Goal: Task Accomplishment & Management: Complete application form

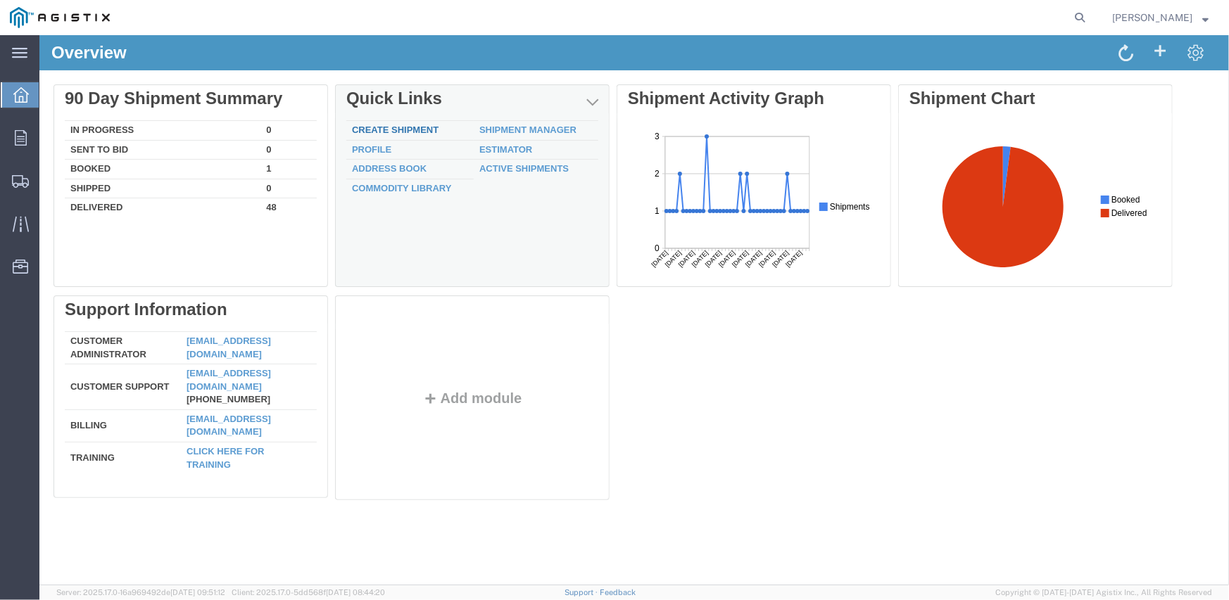
click at [373, 129] on link "Create Shipment" at bounding box center [394, 129] width 87 height 11
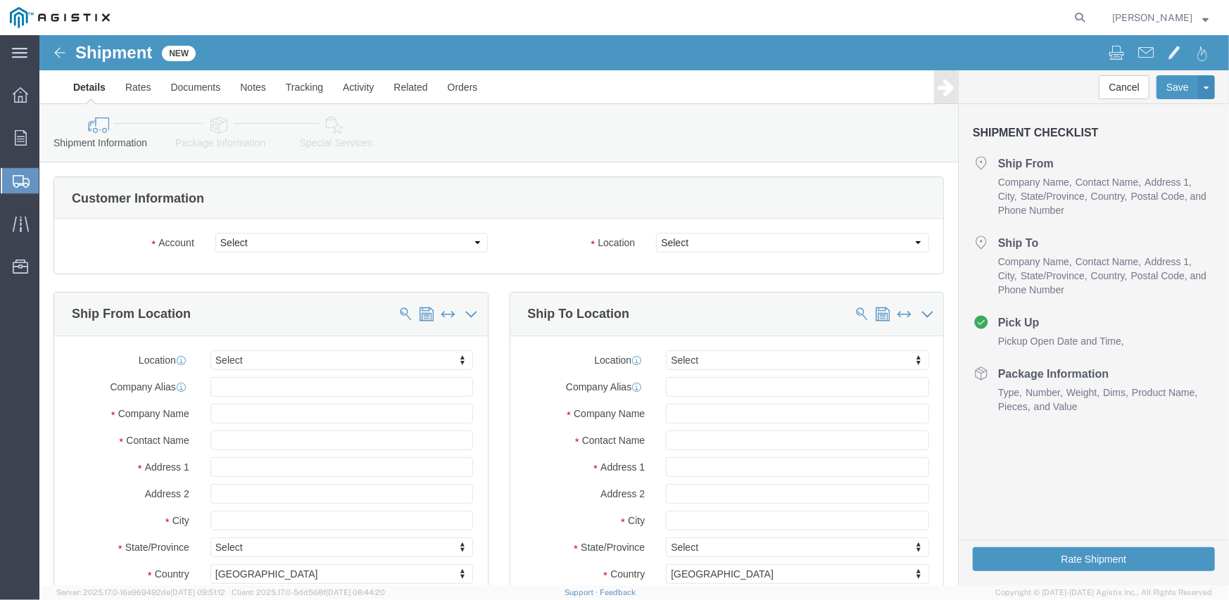
select select
click select "Select Inertia Engineering & Machine Works Inc PG&E"
click div "Ship From Location"
click select "Select Inertia Engineering & Machine Works Inc PG&E"
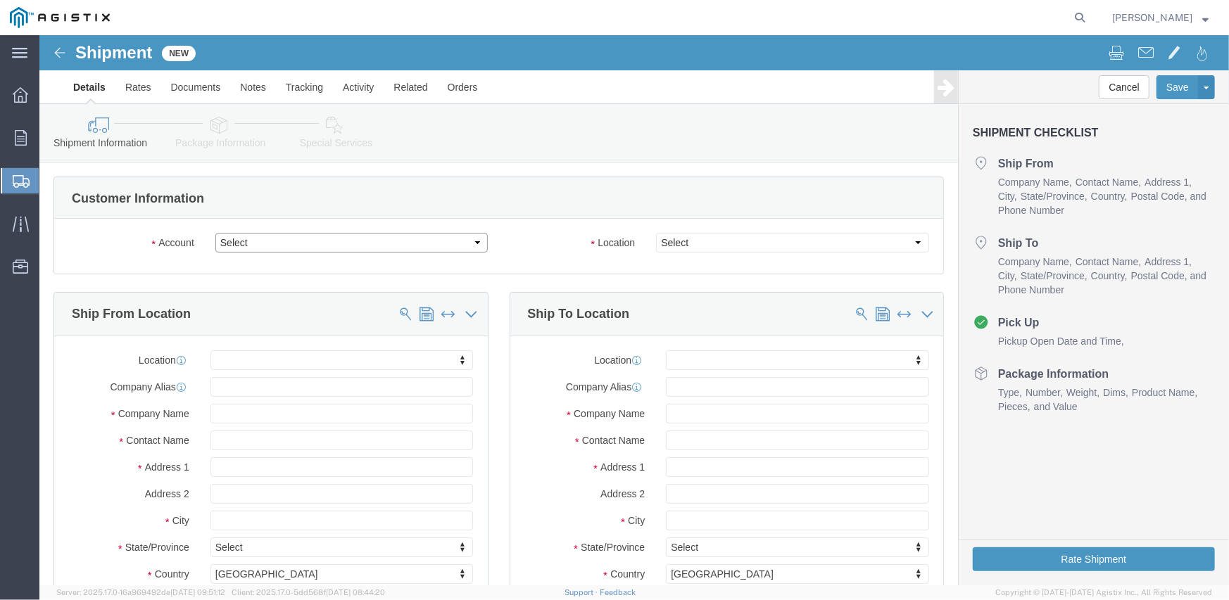
select select "10998"
click select "Select Inertia Engineering & Machine Works Inc PG&E"
select select
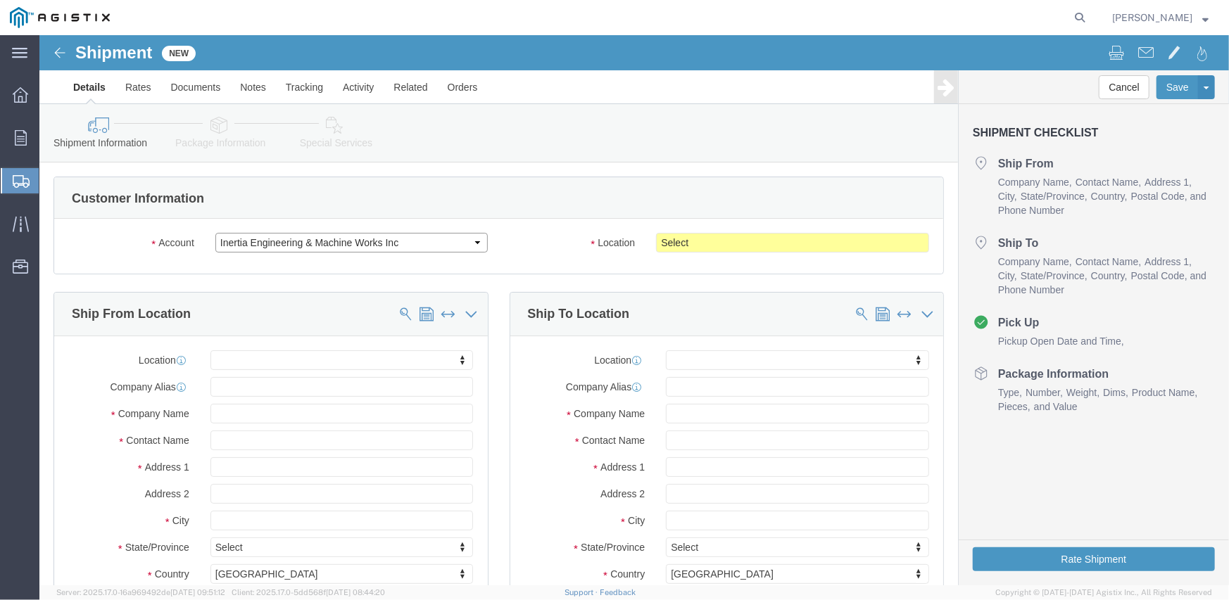
click select "Select Inertia Engineering & Machine Works Inc PG&E"
select select "9596"
click select "Select Inertia Engineering & Machine Works Inc PG&E"
select select "PURCHORD"
select select
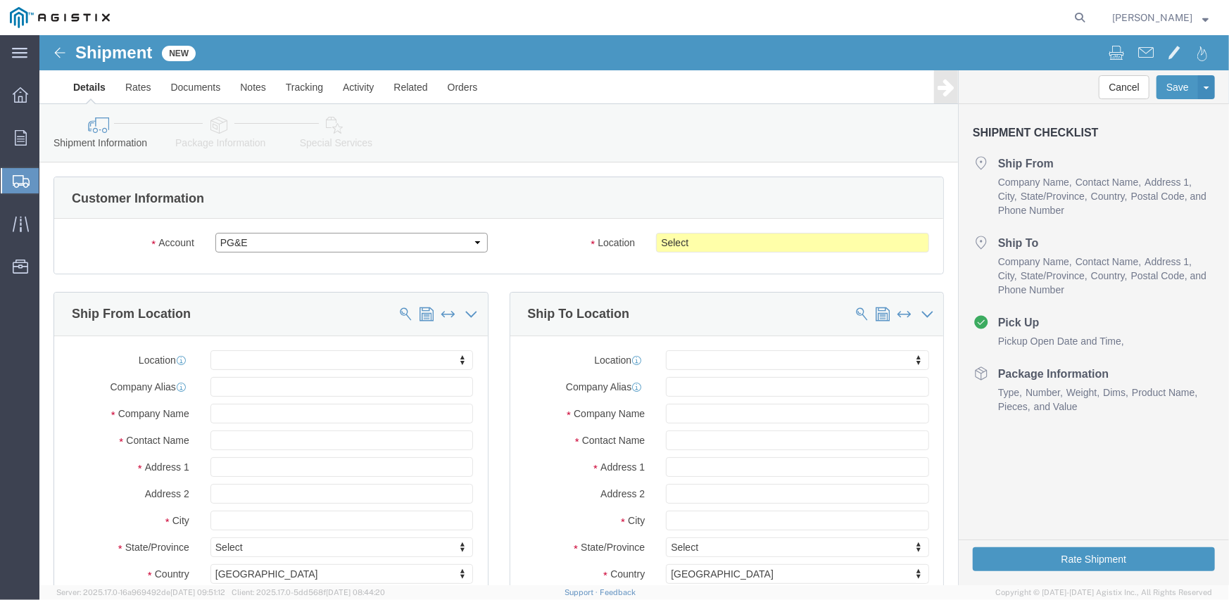
select select
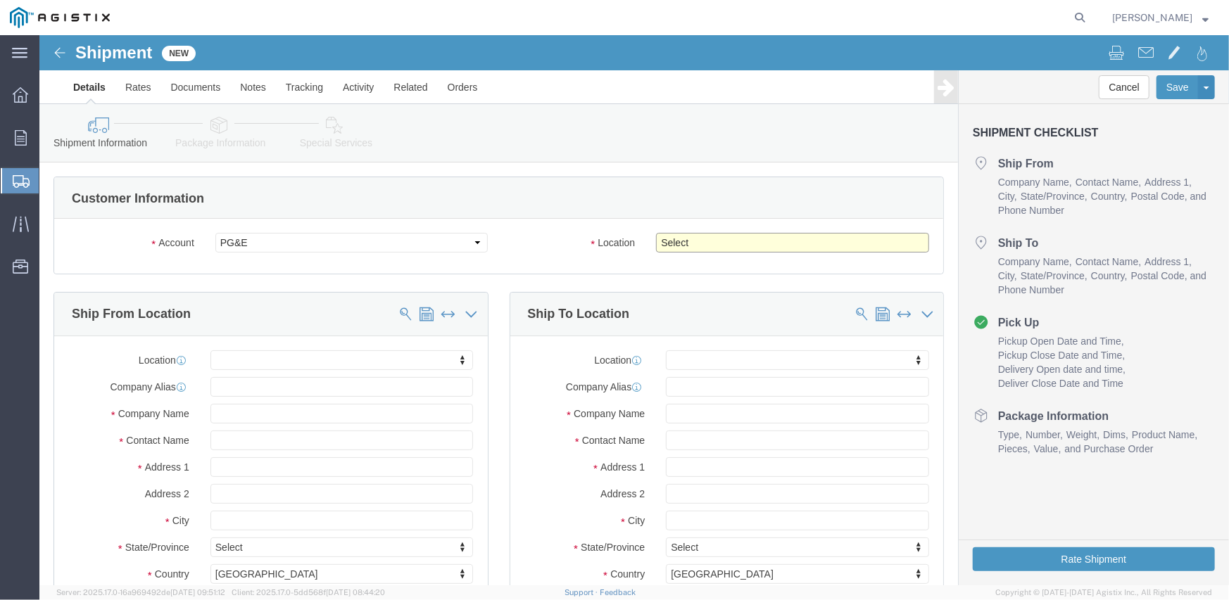
click select "Select All Others [GEOGRAPHIC_DATA] [GEOGRAPHIC_DATA] [GEOGRAPHIC_DATA] [GEOGRA…"
select select "19740"
click select "Select All Others [GEOGRAPHIC_DATA] [GEOGRAPHIC_DATA] [GEOGRAPHIC_DATA] [GEOGRA…"
click div "Customer Information Account Select Inertia Engineering & Machine Works Inc PG&…"
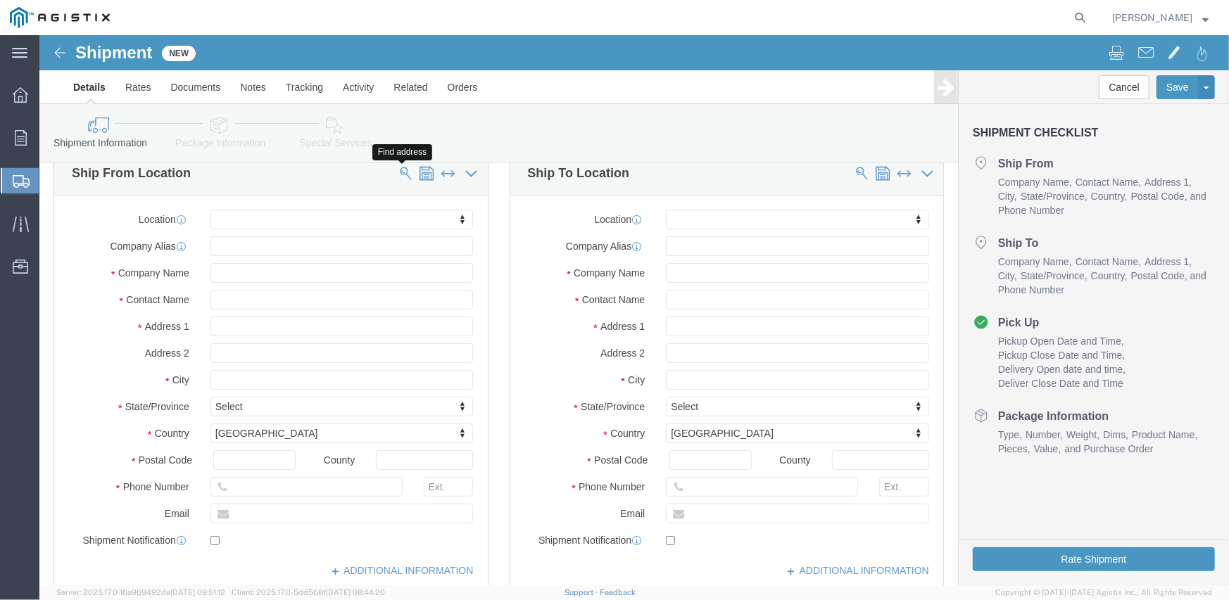
click span
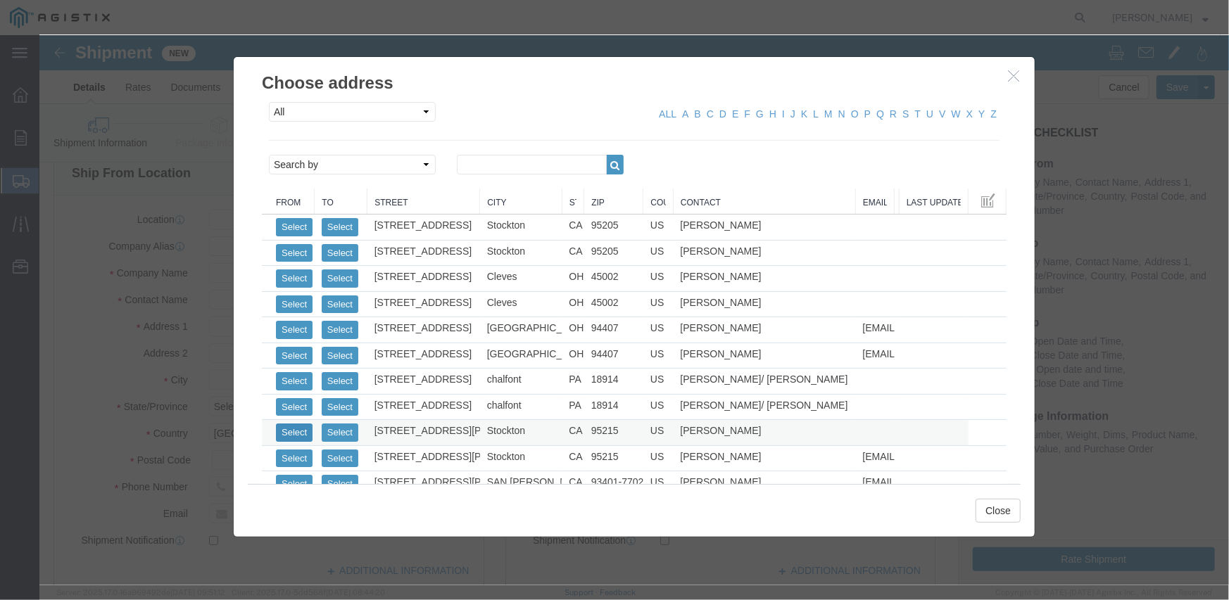
click button "Select"
select select
type input "MPS dba Inertia Engineering & Machine Works Inc"
type input "[PERSON_NAME]"
type input "[STREET_ADDRESS][PERSON_NAME]"
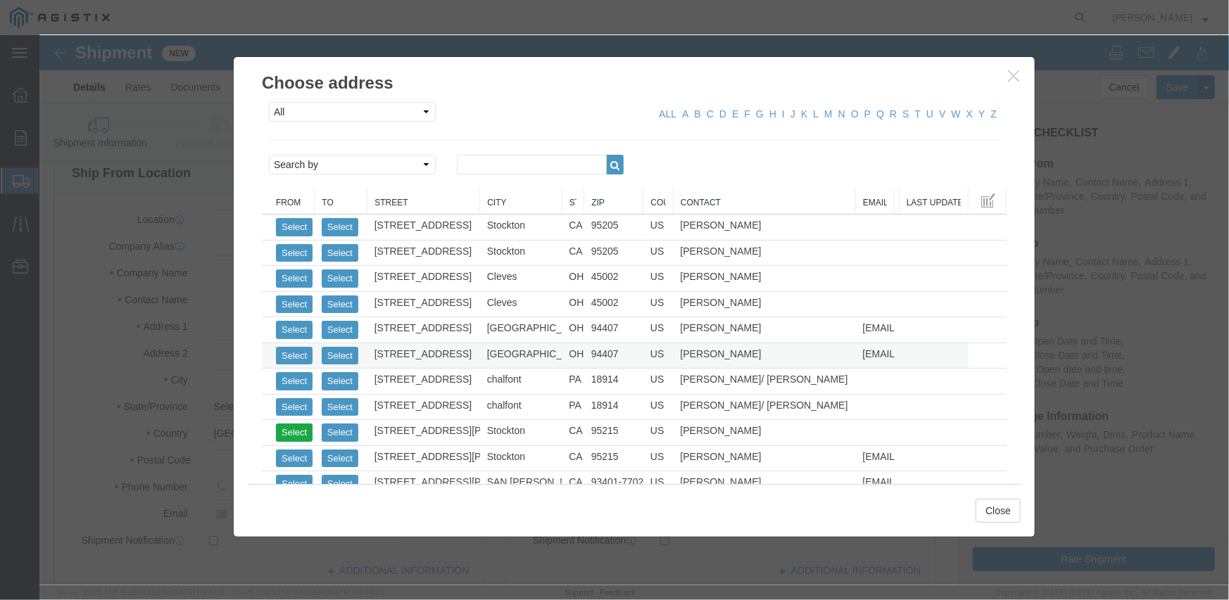
type input "Stockton"
type input "95215"
type input "[PHONE_NUMBER]"
select select "CA"
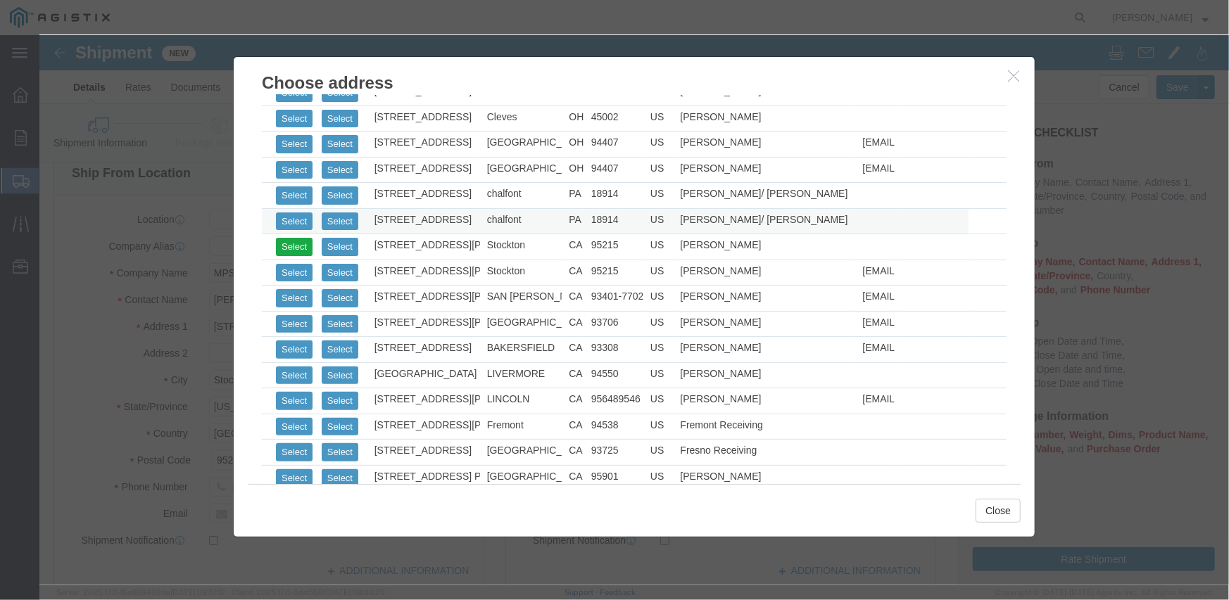
scroll to position [211, 0]
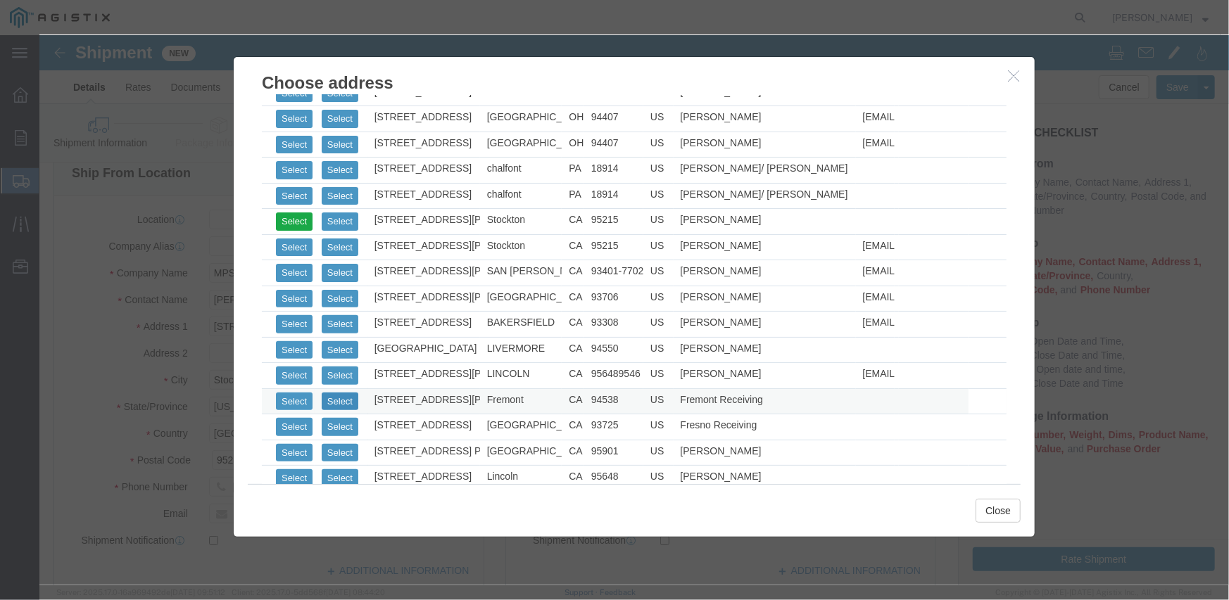
click button "Select"
select select
type input "Pacific Gas & Electric Company"
type input "Fremont Receiving"
type input "[STREET_ADDRESS][PERSON_NAME]"
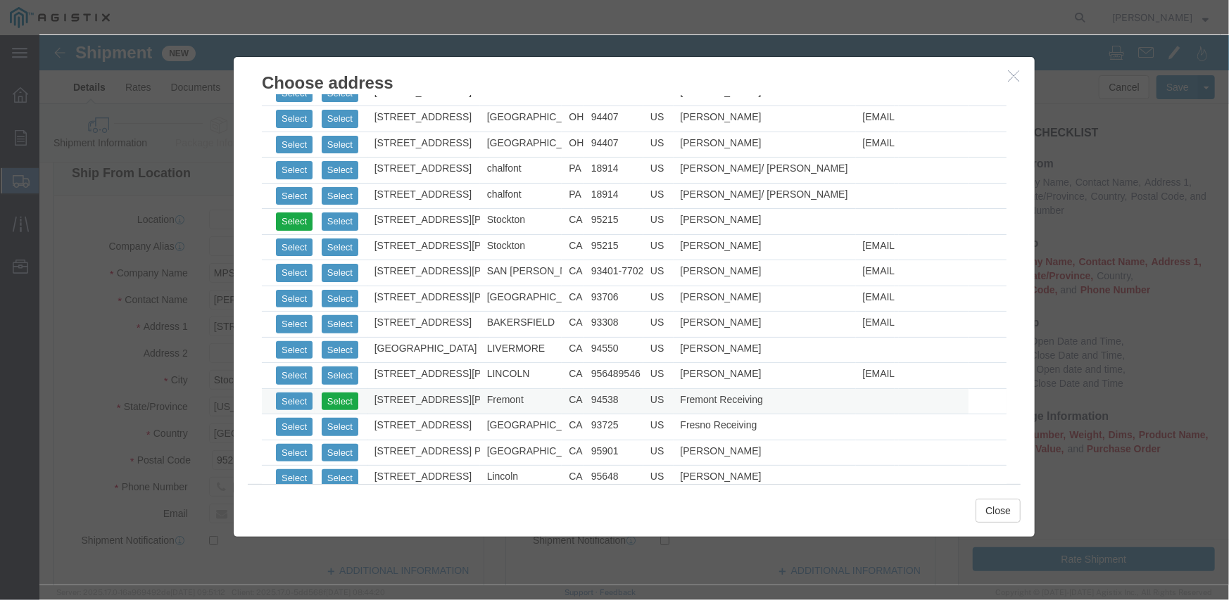
type input "FREMONT RECEIVING"
type input "Fremont"
type input "94538"
type input "[PHONE_NUMBER]"
select select "CA"
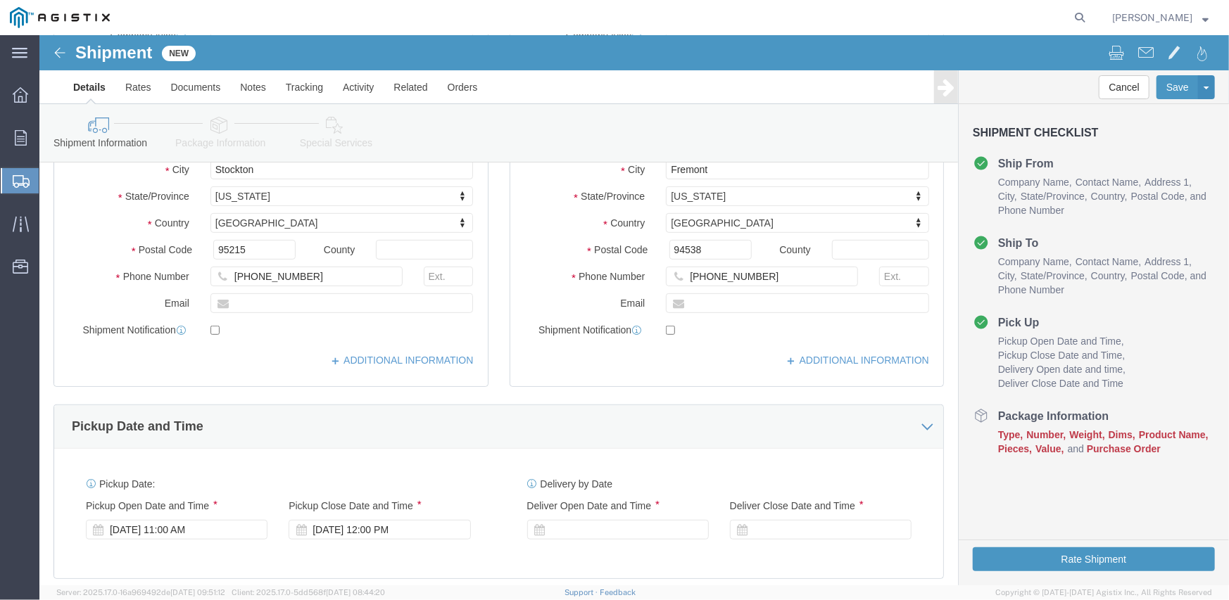
scroll to position [352, 0]
click div "[DATE] 12:00 PM"
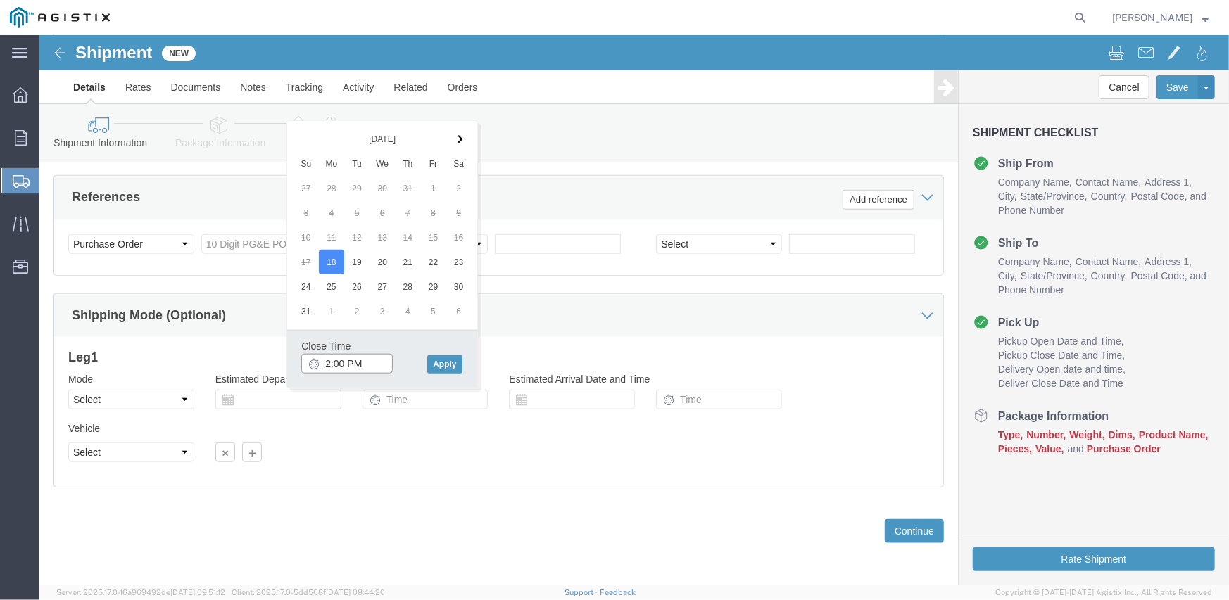
type input "2:00 PM"
click button "Apply"
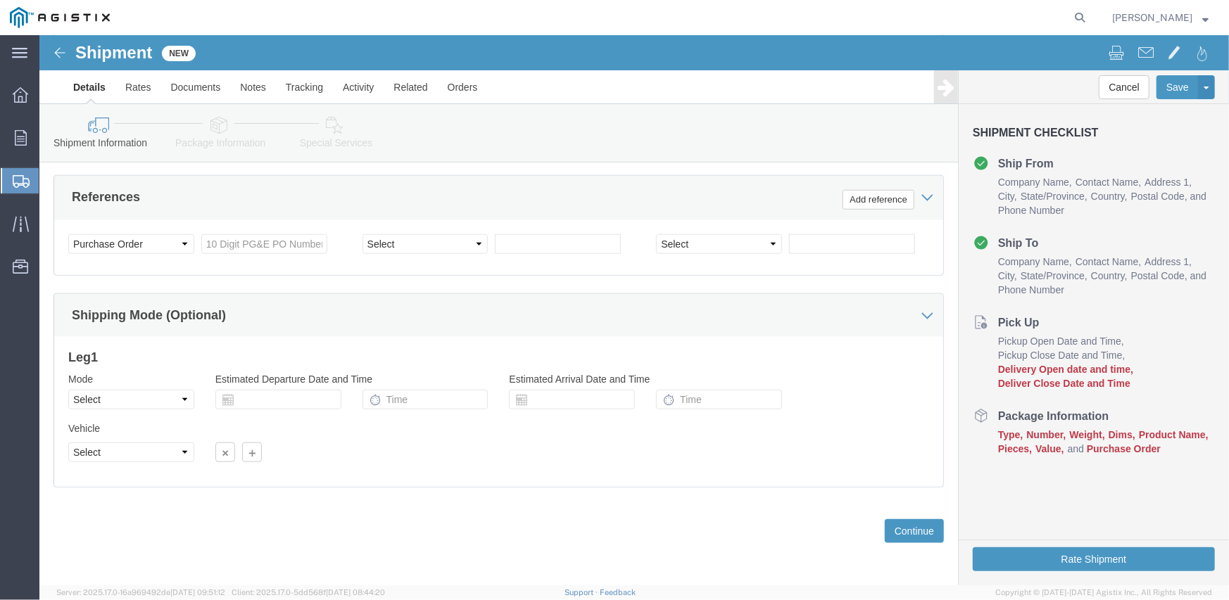
scroll to position [632, 0]
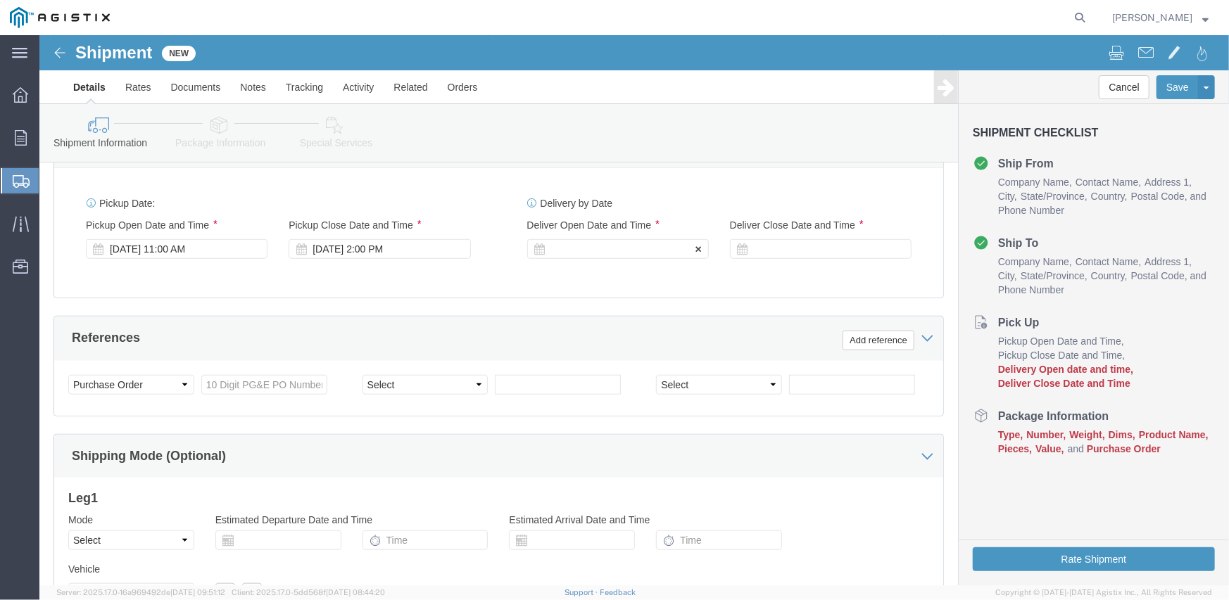
click div
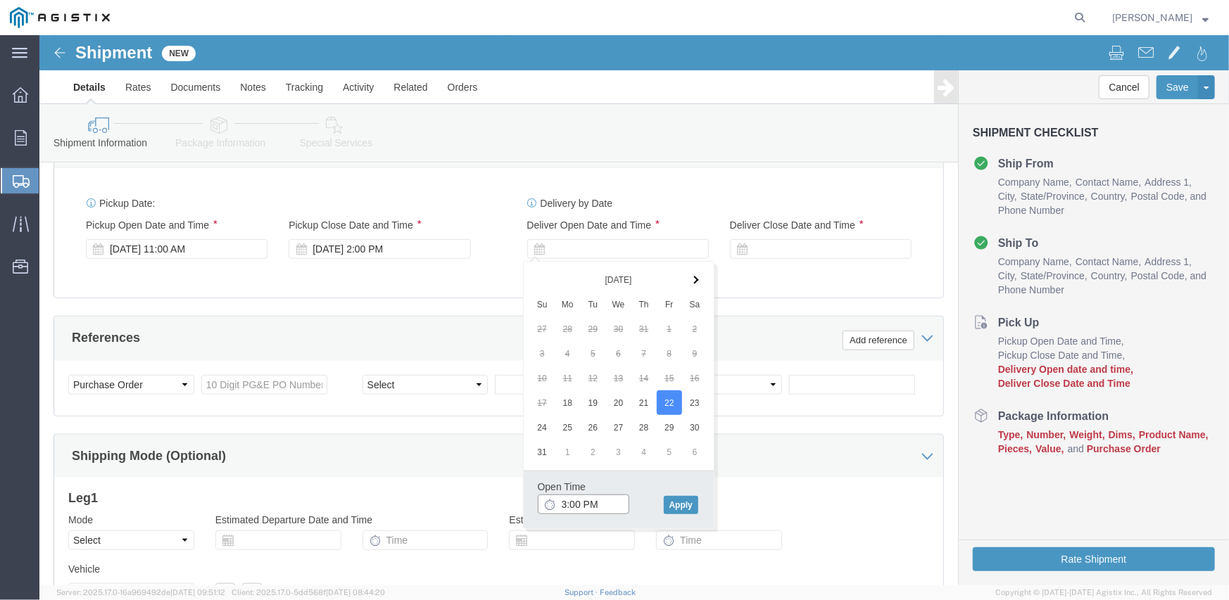
click input "3:00 PM"
type input "8:00 AM"
click button "Apply"
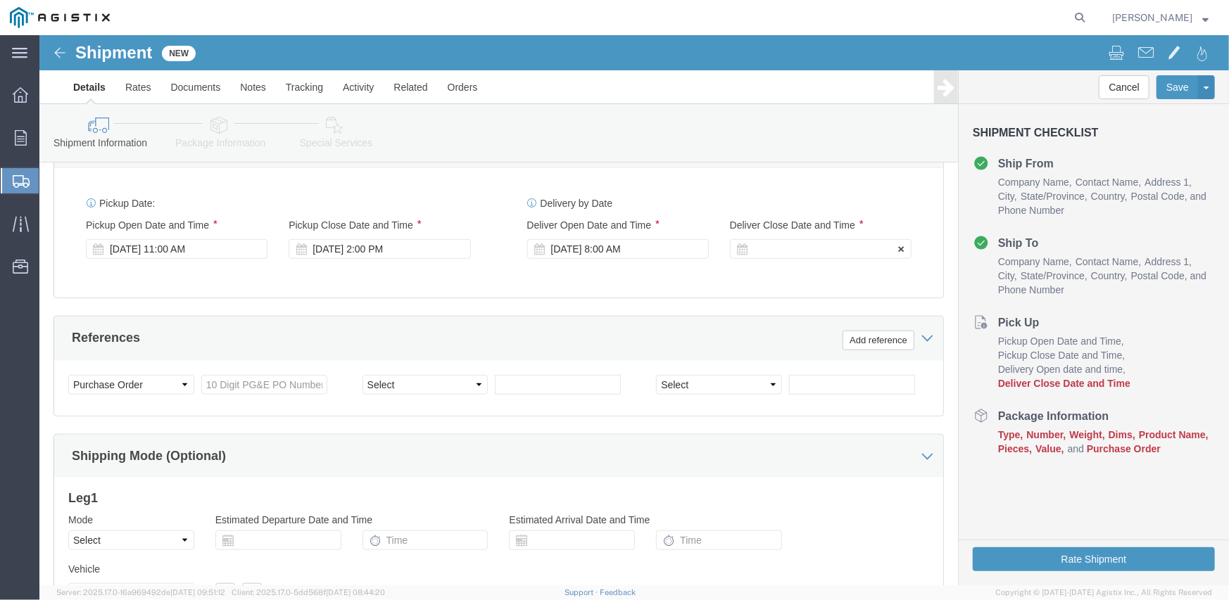
click div
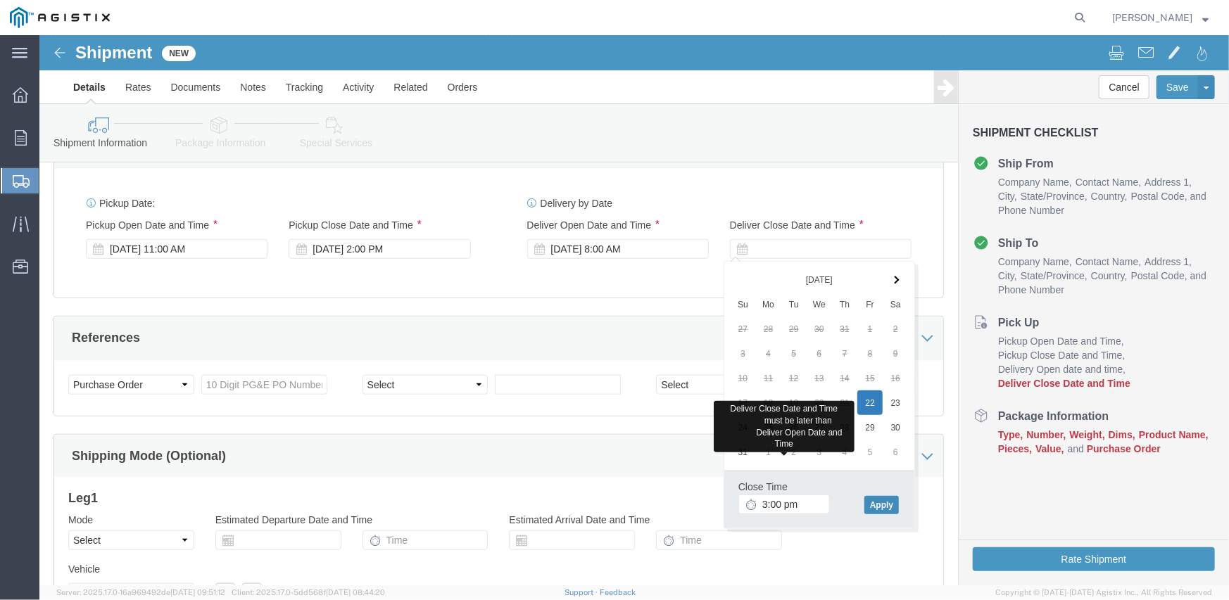
type input "3:00 PM"
click button "Apply"
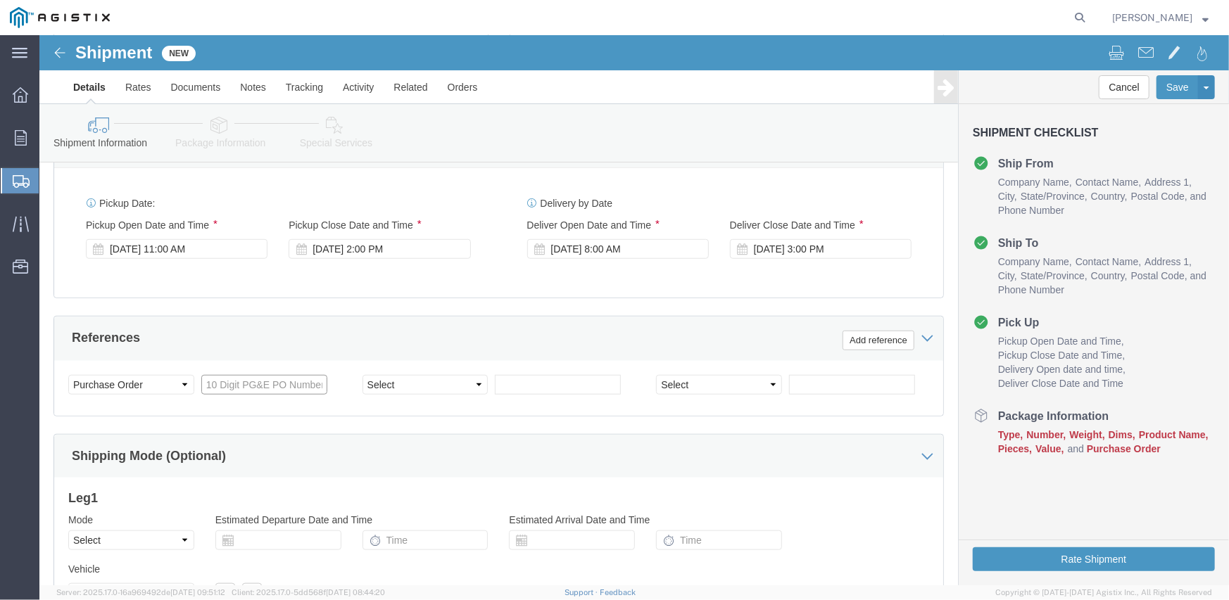
click input "text"
type input "3501408549"
select select "SALEORDR"
type input "294032"
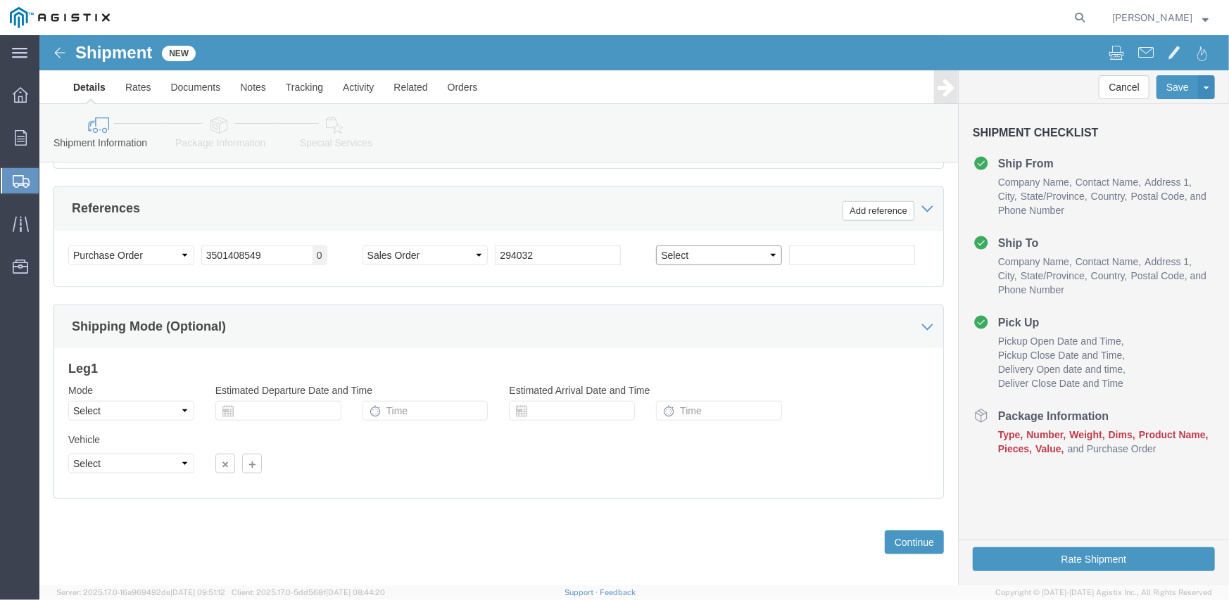
scroll to position [773, 0]
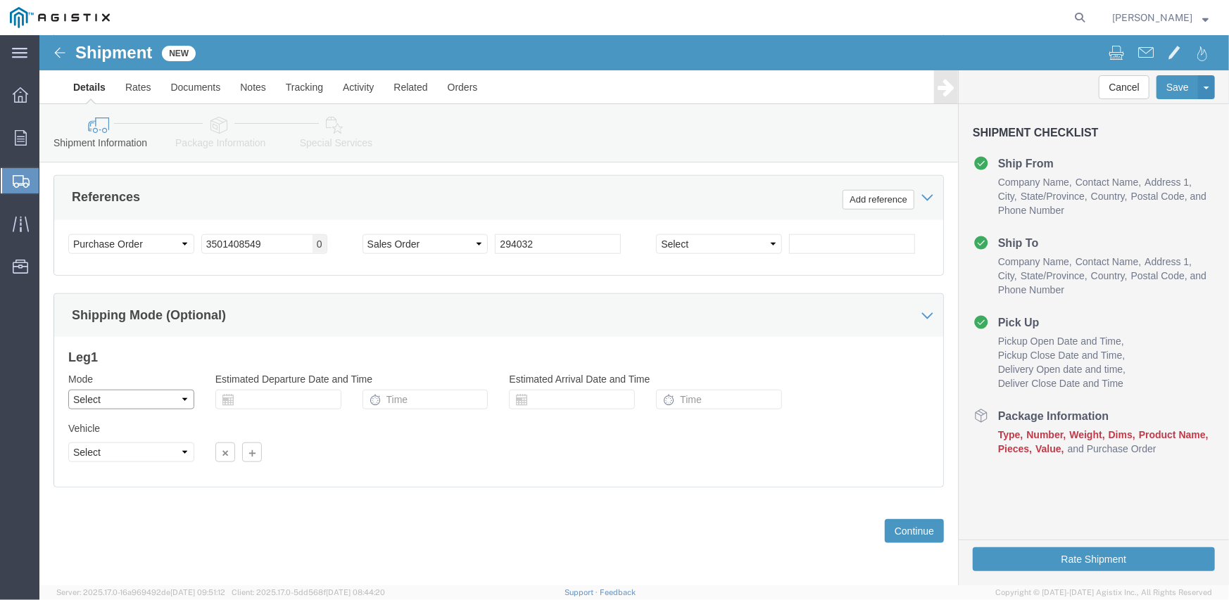
click select "Select Air Less than Truckload Multi-Leg Ocean Freight Rail Small Parcel Truckl…"
select select "TL"
click select "Select Air Less than Truckload Multi-Leg Ocean Freight Rail Small Parcel Truckl…"
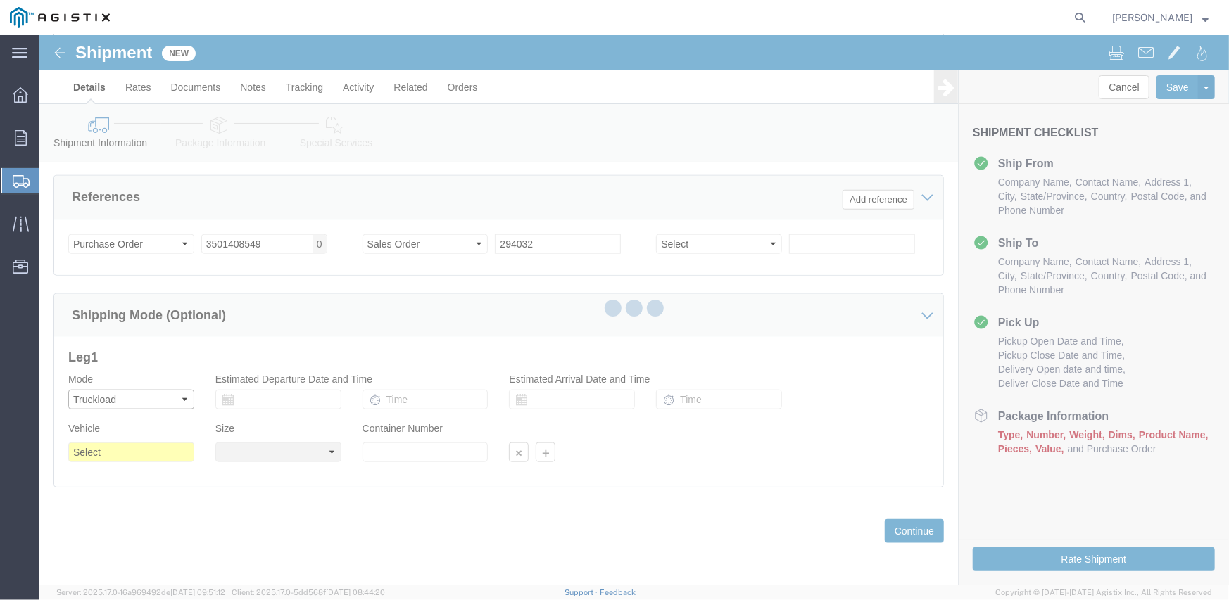
select select
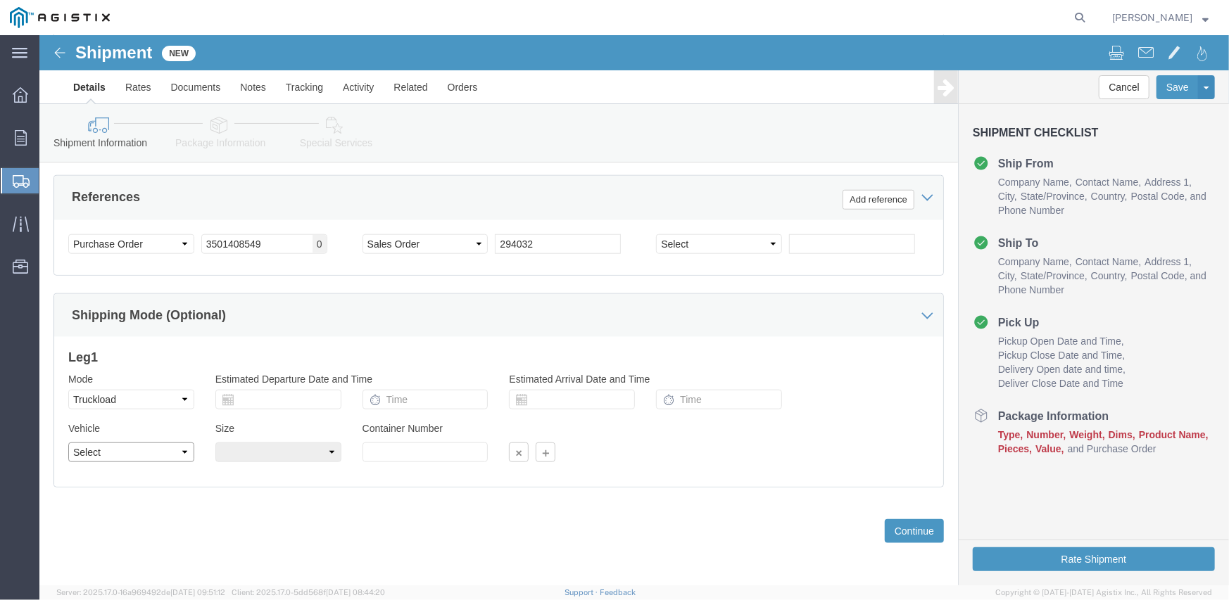
click select "Select 1-Ton (PSS) 10 Wheel 10 Yard Dump Truck 20 Yard Dump Truck Bobtail Botto…"
select select "FLBD"
click select "Select 1-Ton (PSS) 10 Wheel 10 Yard Dump Truck 20 Yard Dump Truck Bobtail Botto…"
click div "Previous Continue"
click button "Continue"
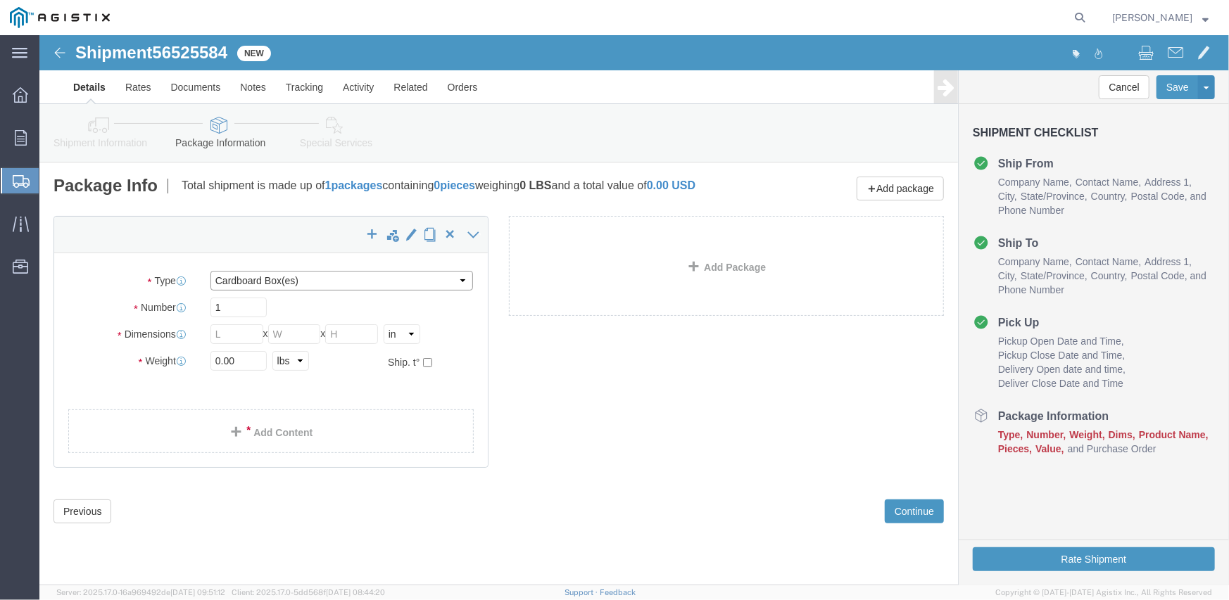
click select "Select Bulk Bundle(s) Cardboard Box(es) Carton(s) Crate(s) Drum(s) (Fiberboard)…"
select select "CRTN"
click select "Select Bulk Bundle(s) Cardboard Box(es) Carton(s) Crate(s) Drum(s) (Fiberboard)…"
click input "1"
type input "12"
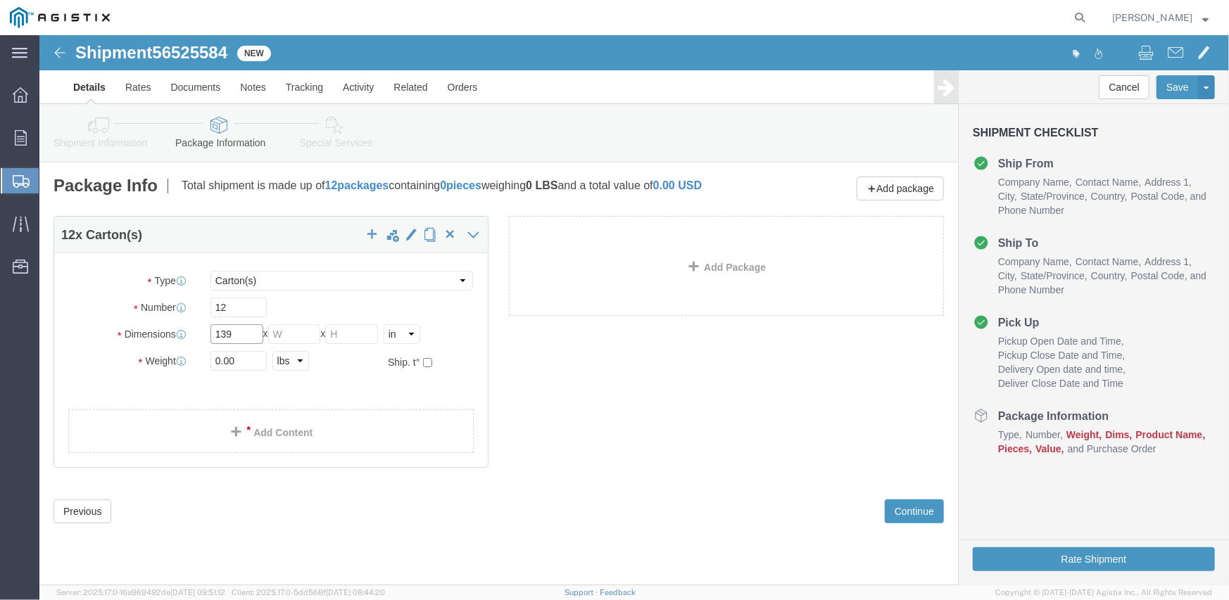
type input "139"
type input "42"
type input "45"
type input "7"
type input "8760"
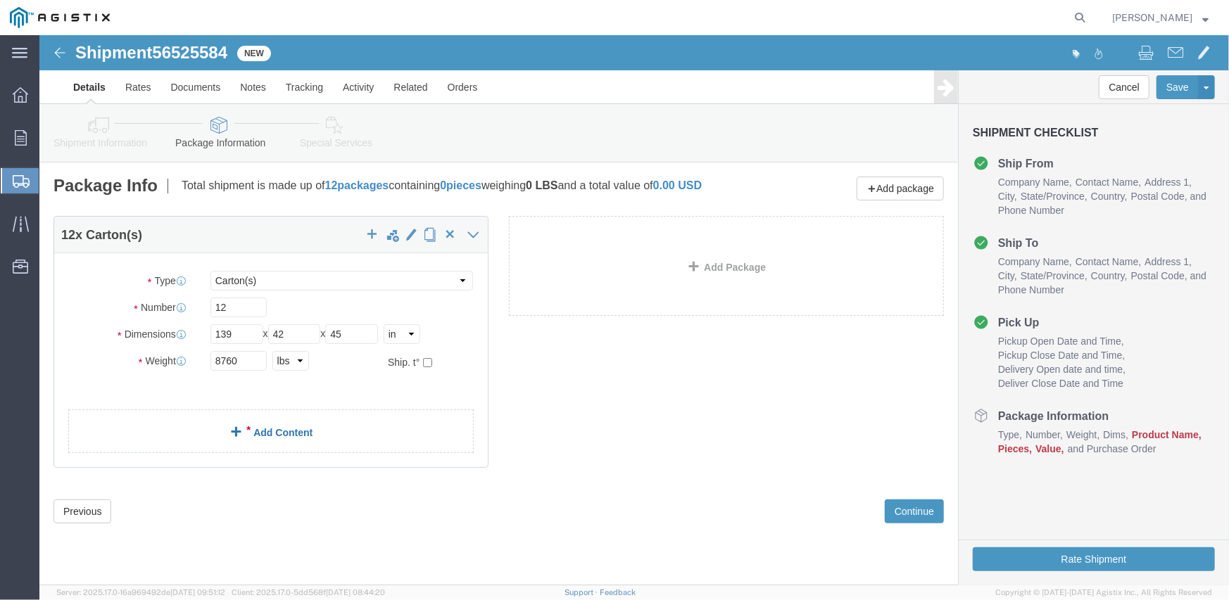
click link "Add Content"
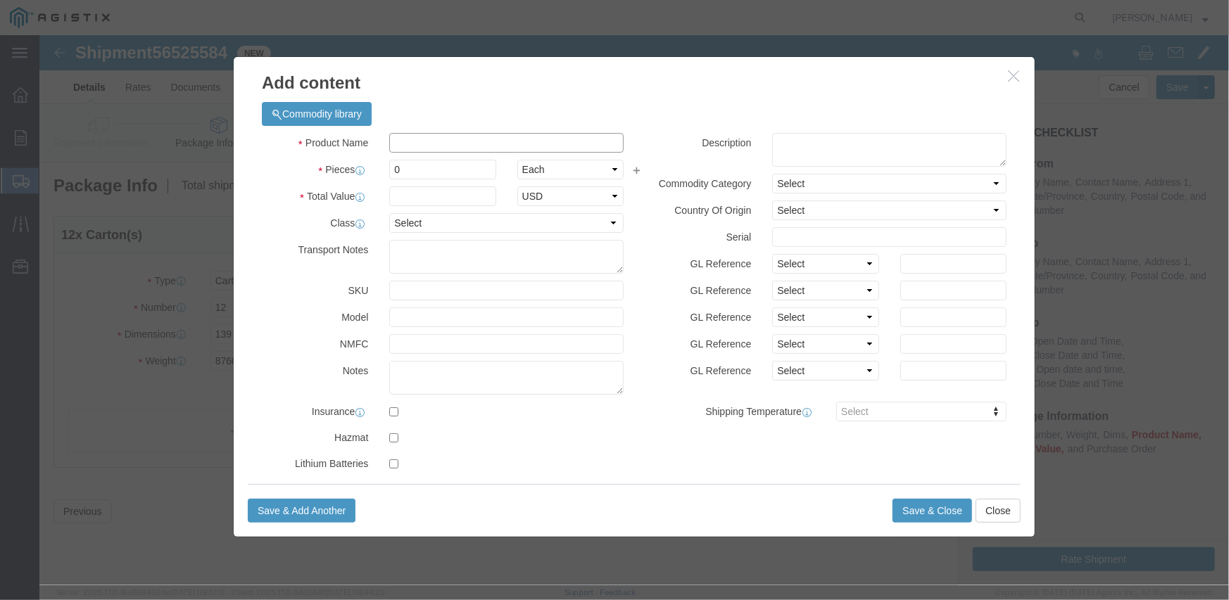
click input "text"
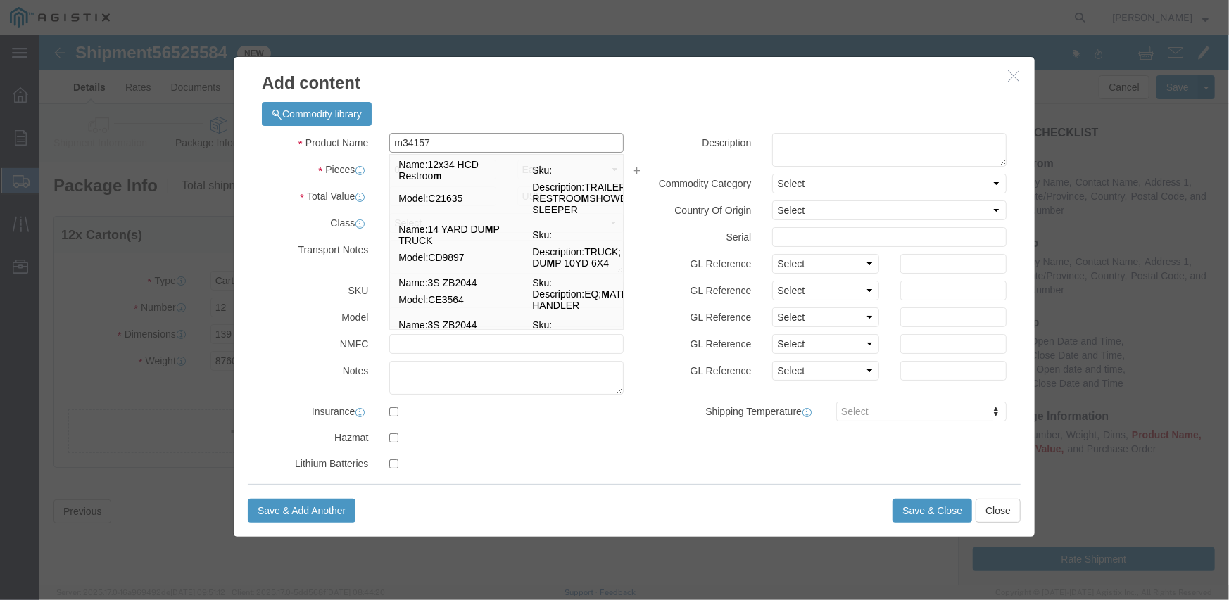
type input "m341575"
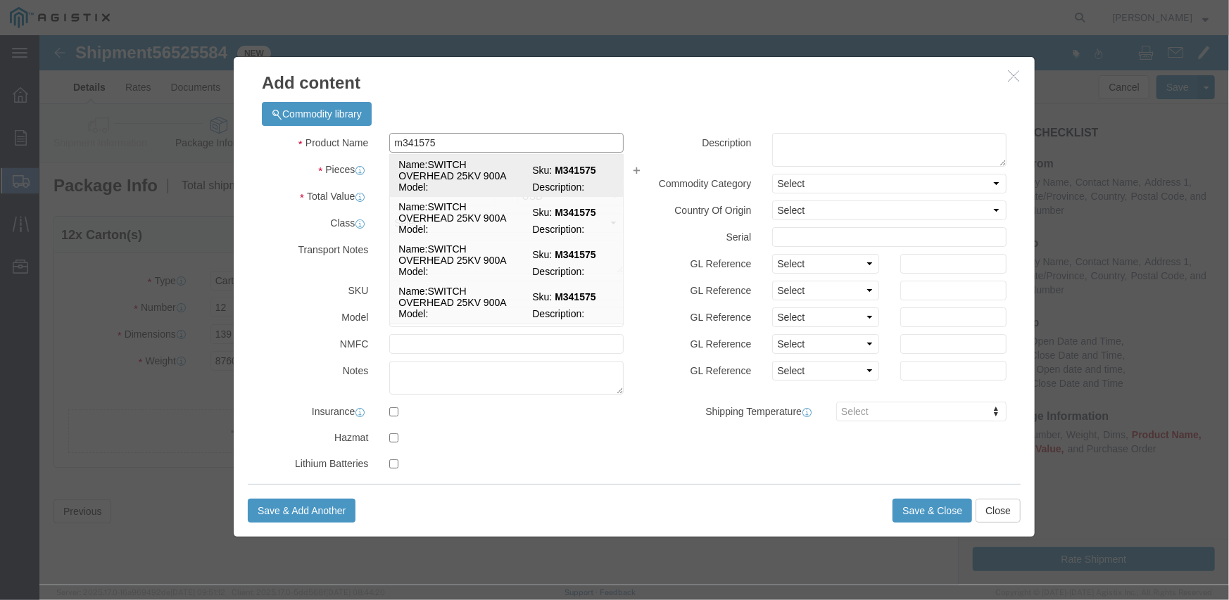
click td "Name: SWITCH OVERHEAD 25KV 900A"
select select
select select "USD"
type input "SWITCH OVERHEAD 25KV 900A"
type input "M341575"
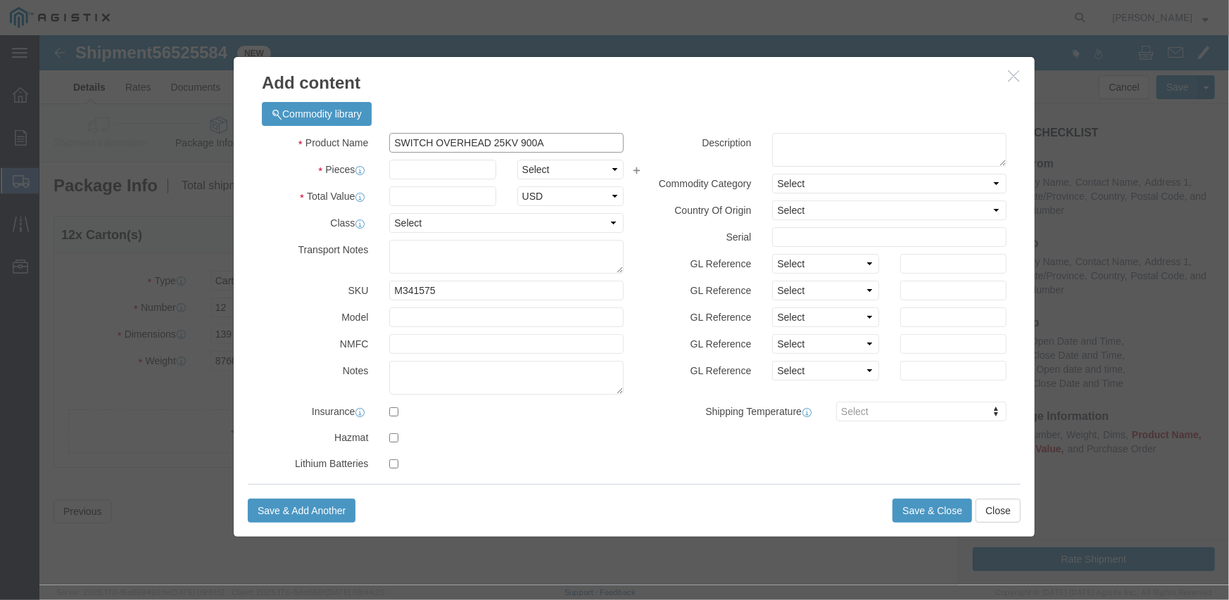
type input "SWITCH OVERHEAD 25KV 900A"
click input "text"
type input "12"
select select "EA"
type input "57257.04"
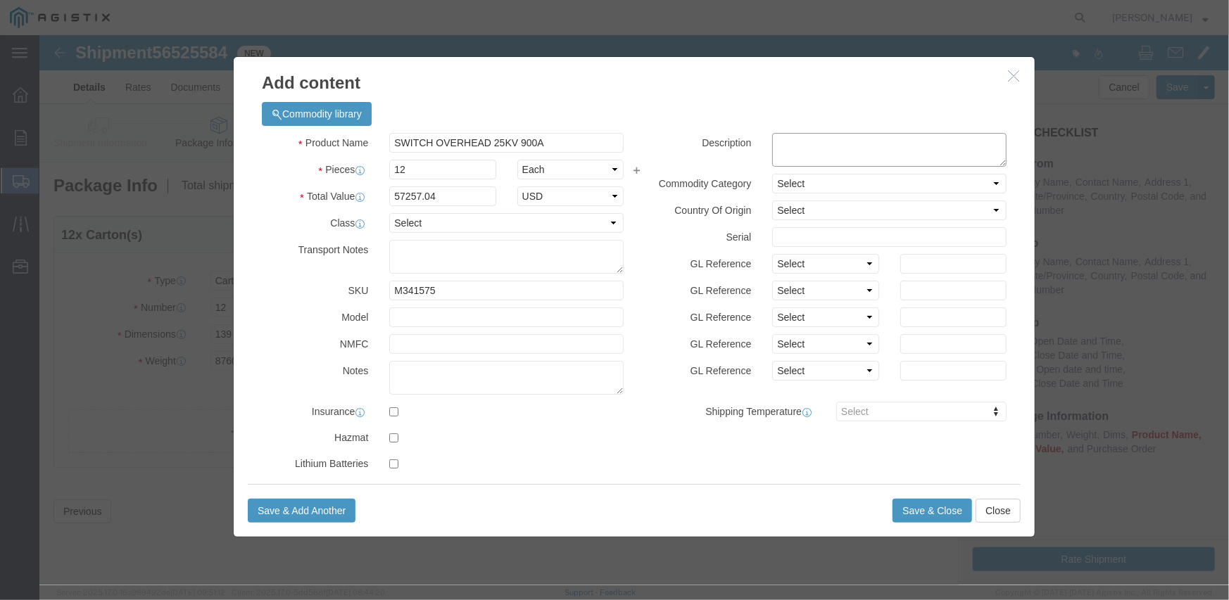
click textarea
paste textarea "L26SLSUG1423P4"
drag, startPoint x: 776, startPoint y: 198, endPoint x: 762, endPoint y: 227, distance: 31.5
click div "Description L26SLSUG1423P4 Commodity Category Select Country Of Origin Select […"
type textarea "L26SLSUG1423P4"
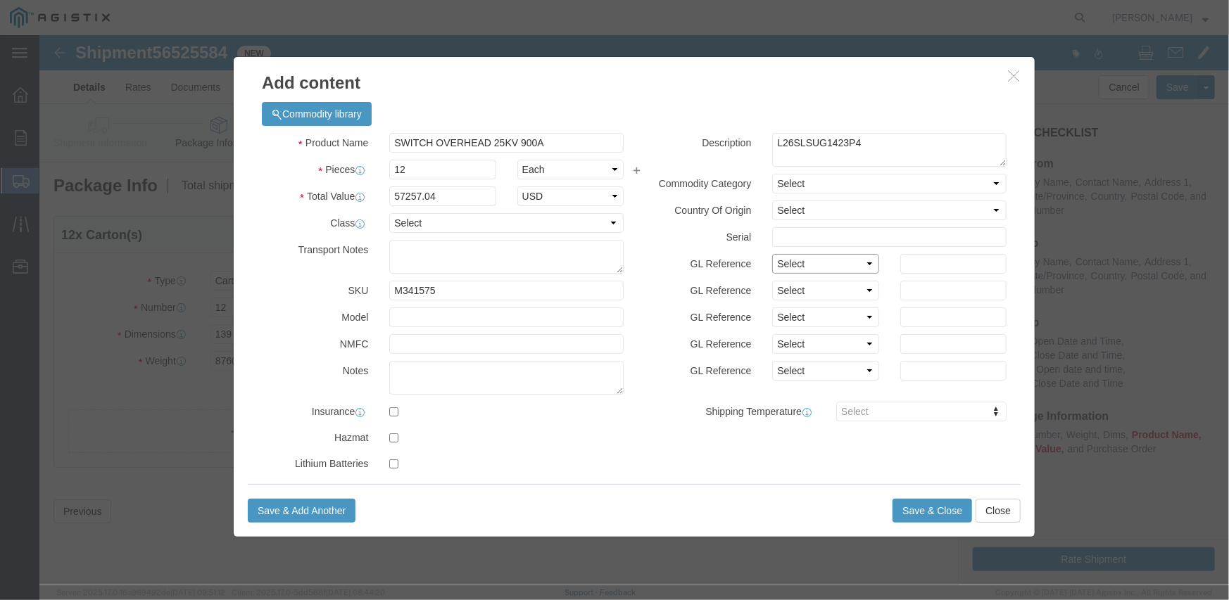
click select "Select Account Type Activity ID Airline Appointment Number ASN Batch Number Bil…"
select select "PURCHORD"
click select "Select Account Type Activity ID Airline Appointment Number ASN Batch Number Bil…"
type input "3501408549"
select select "SALEORDR"
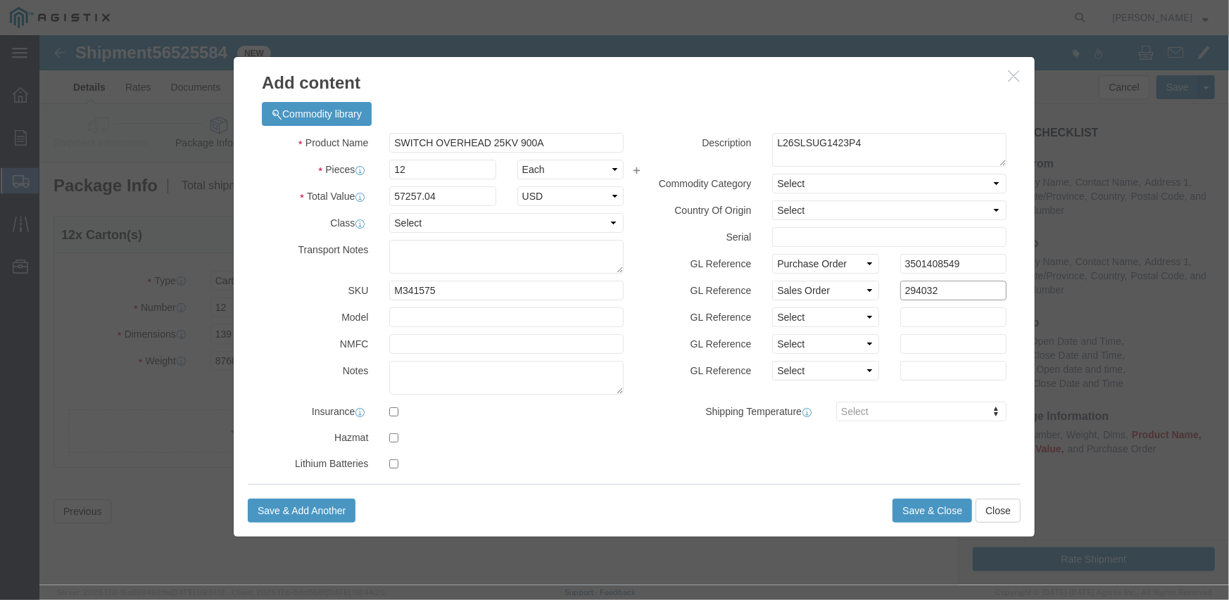
type input "294032"
click button "Save & Close"
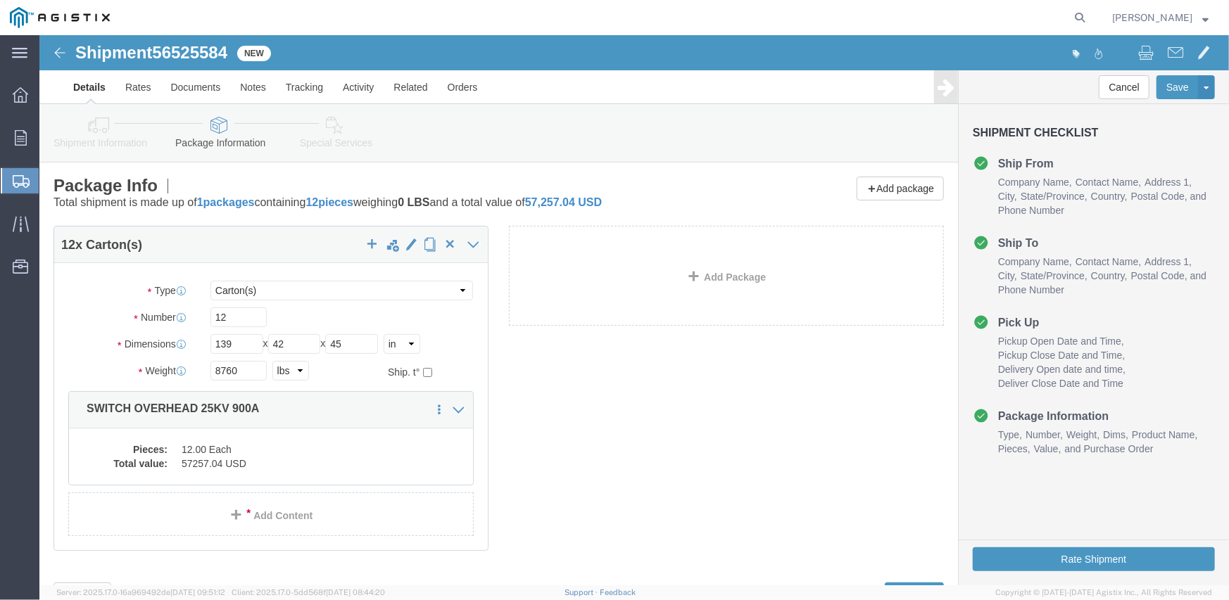
scroll to position [63, 0]
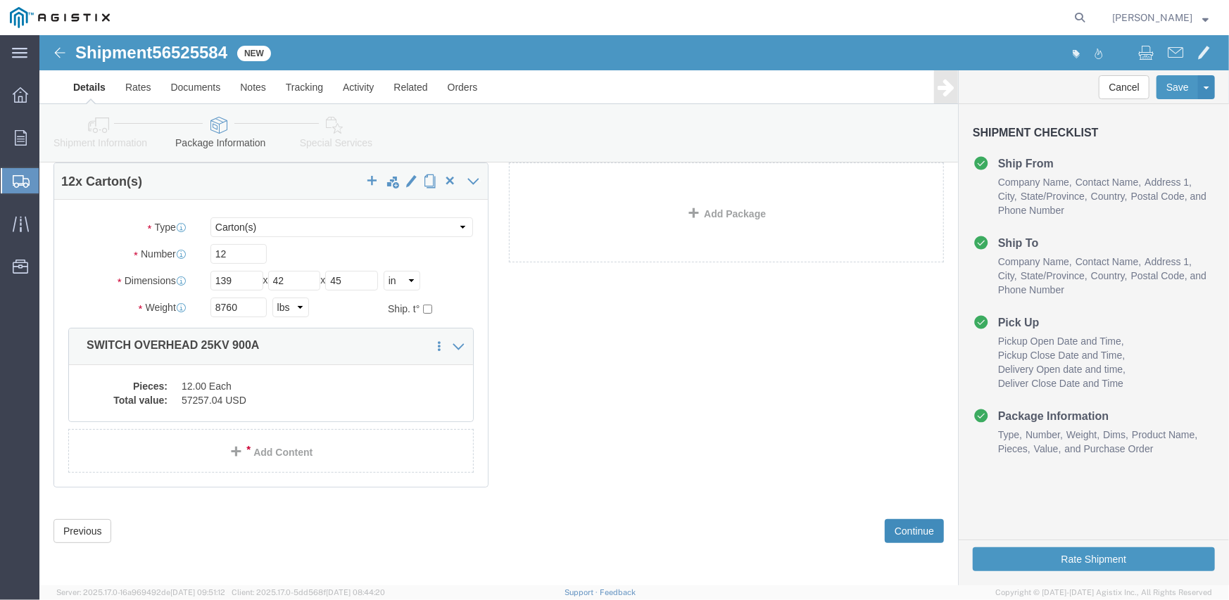
click button "Continue"
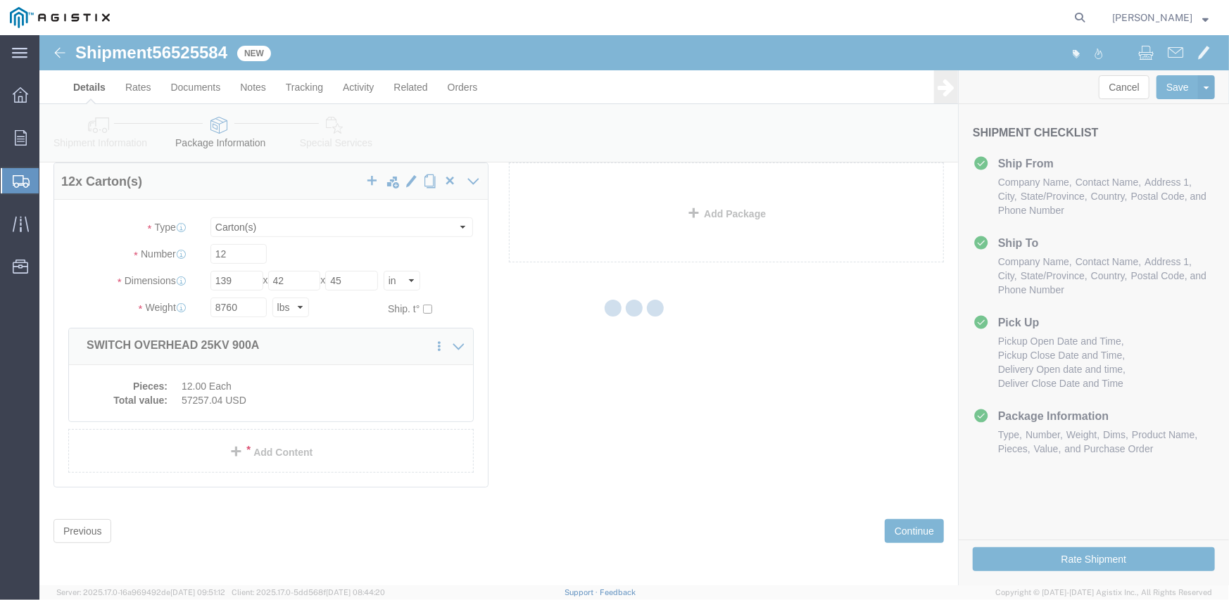
select select
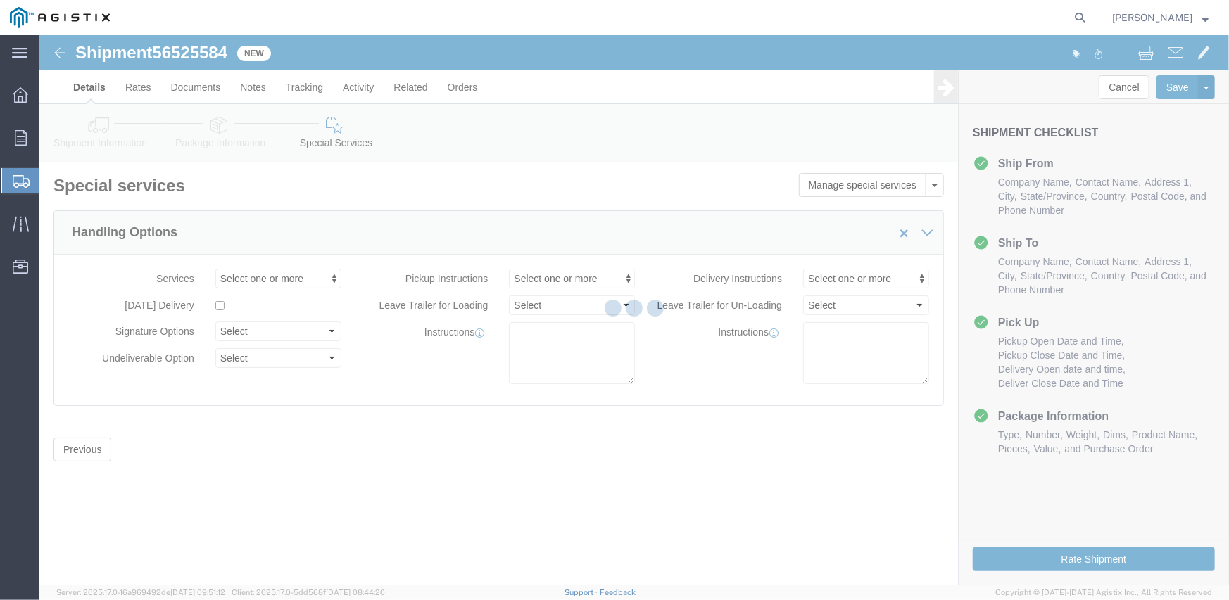
scroll to position [0, 0]
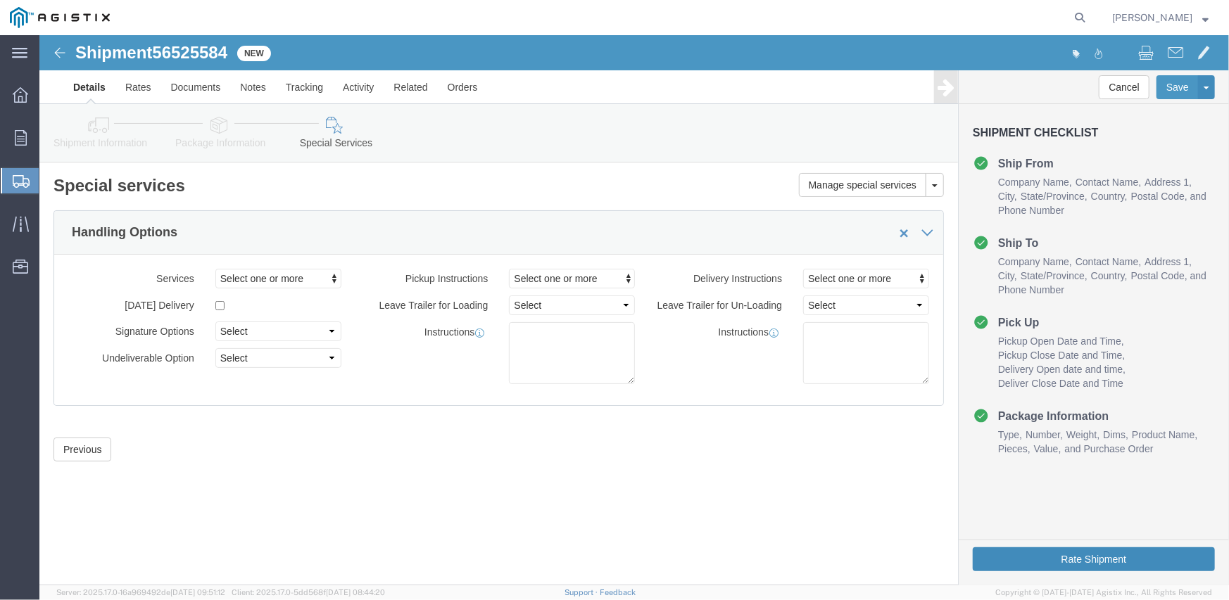
click button "Rate Shipment"
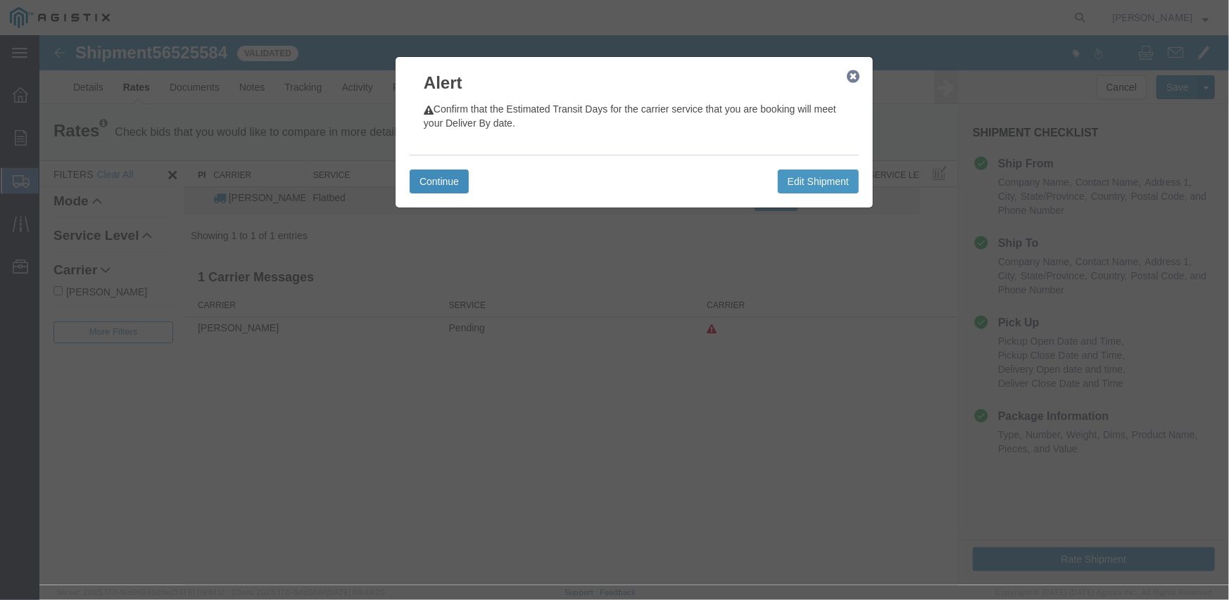
click at [429, 191] on button "Continue" at bounding box center [438, 181] width 59 height 24
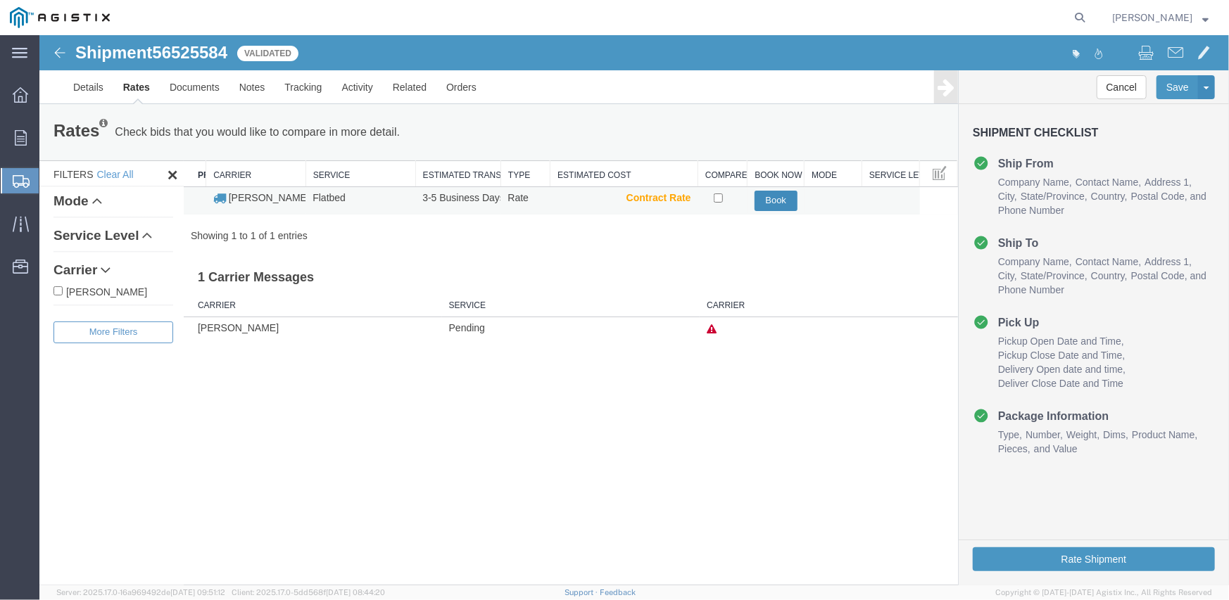
click at [764, 204] on button "Book" at bounding box center [775, 200] width 43 height 20
